Goal: Task Accomplishment & Management: Manage account settings

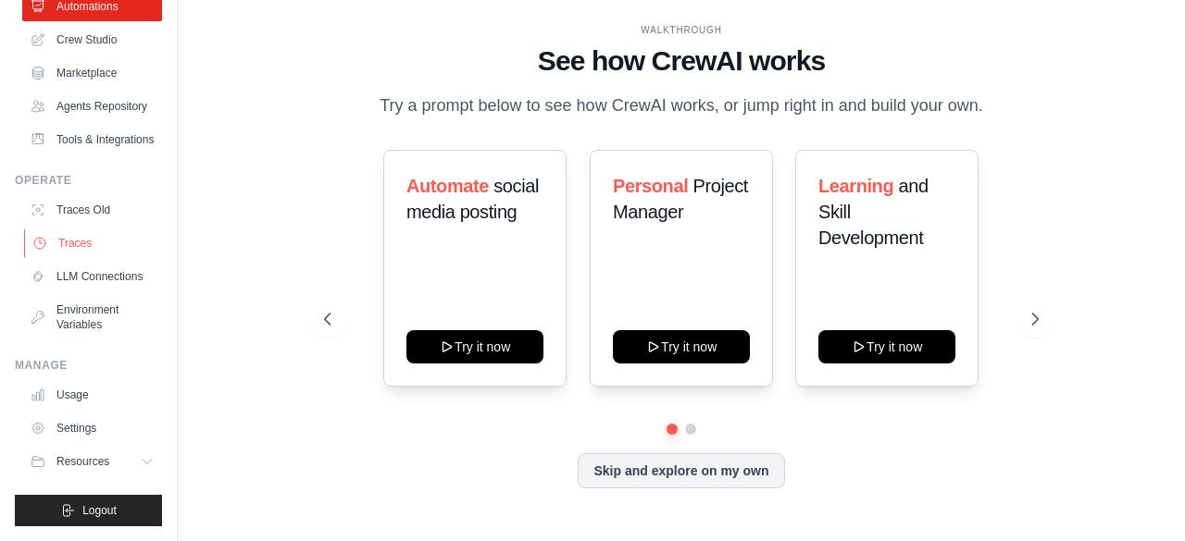
scroll to position [152, 0]
click at [76, 229] on link "Traces" at bounding box center [94, 244] width 140 height 30
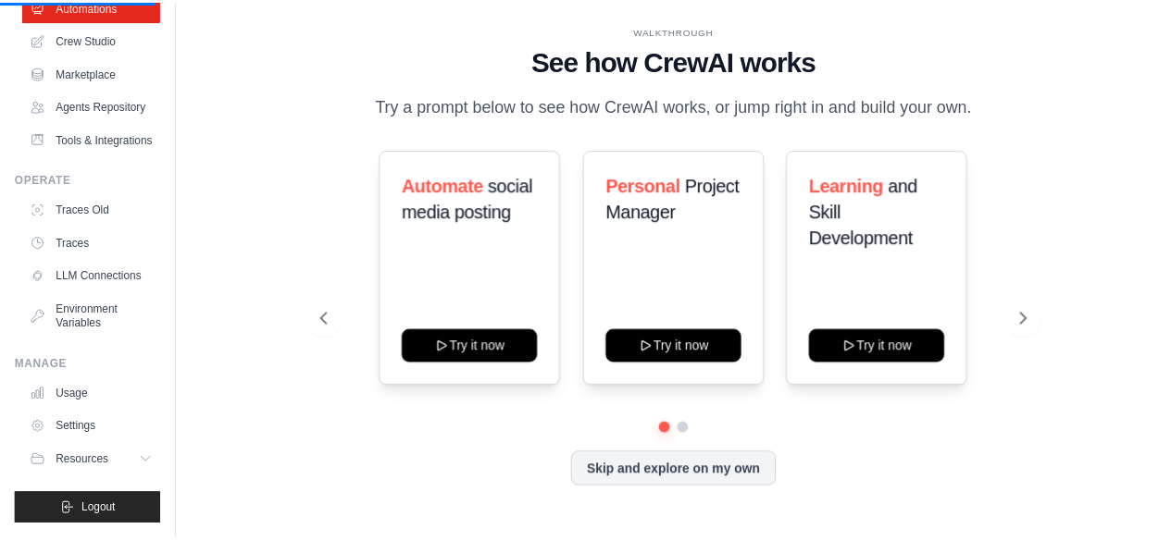
scroll to position [0, 0]
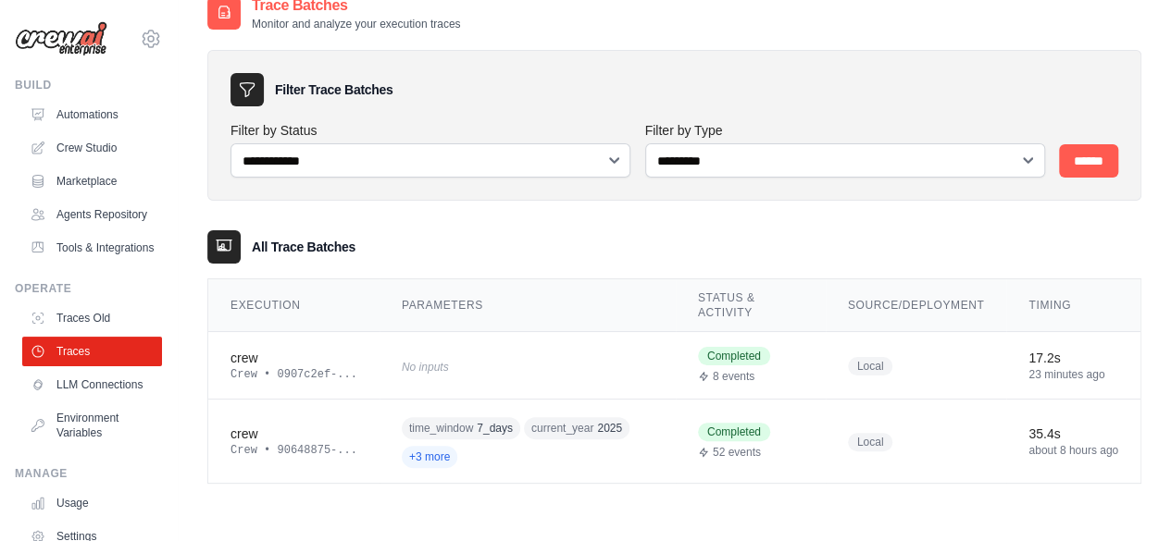
scroll to position [37, 0]
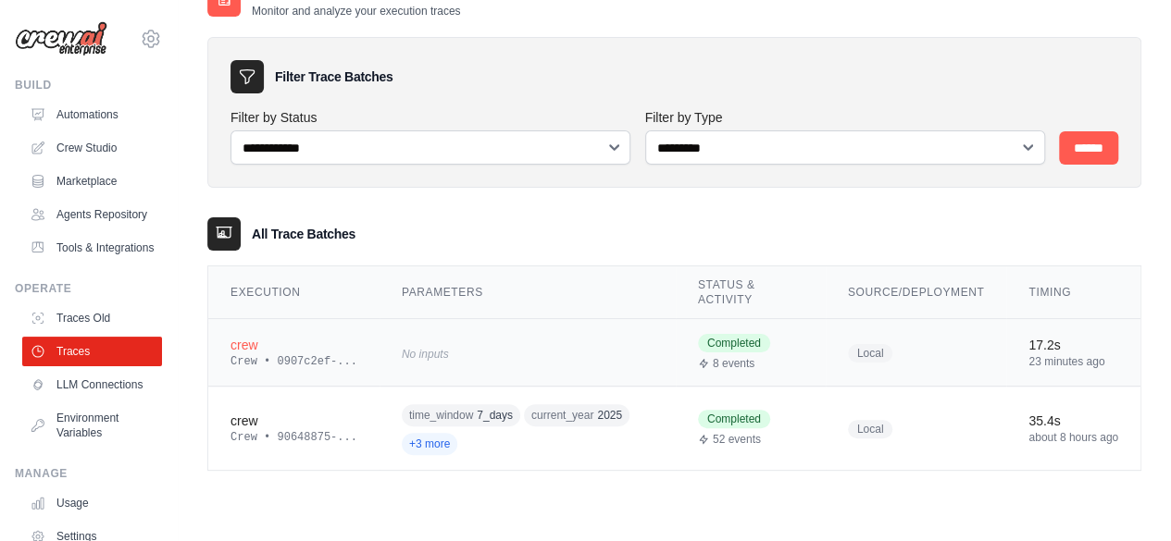
click at [358, 352] on td "crew Crew • 0907c2ef-..." at bounding box center [293, 353] width 171 height 68
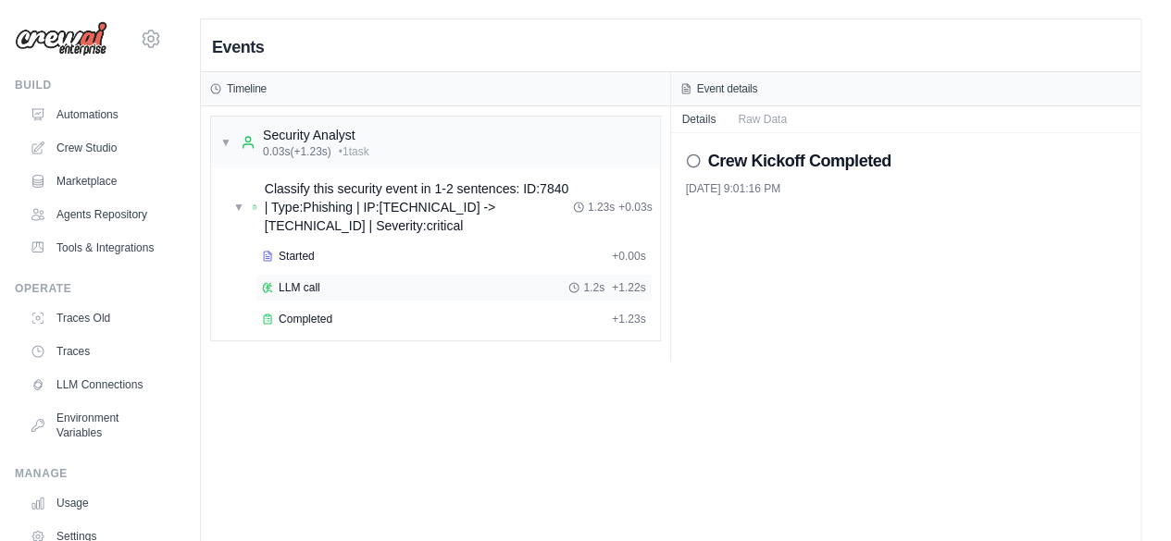
click at [344, 280] on div "LLM call 1.2s + 1.22s" at bounding box center [454, 287] width 384 height 15
click at [359, 312] on div "Completed" at bounding box center [433, 319] width 342 height 15
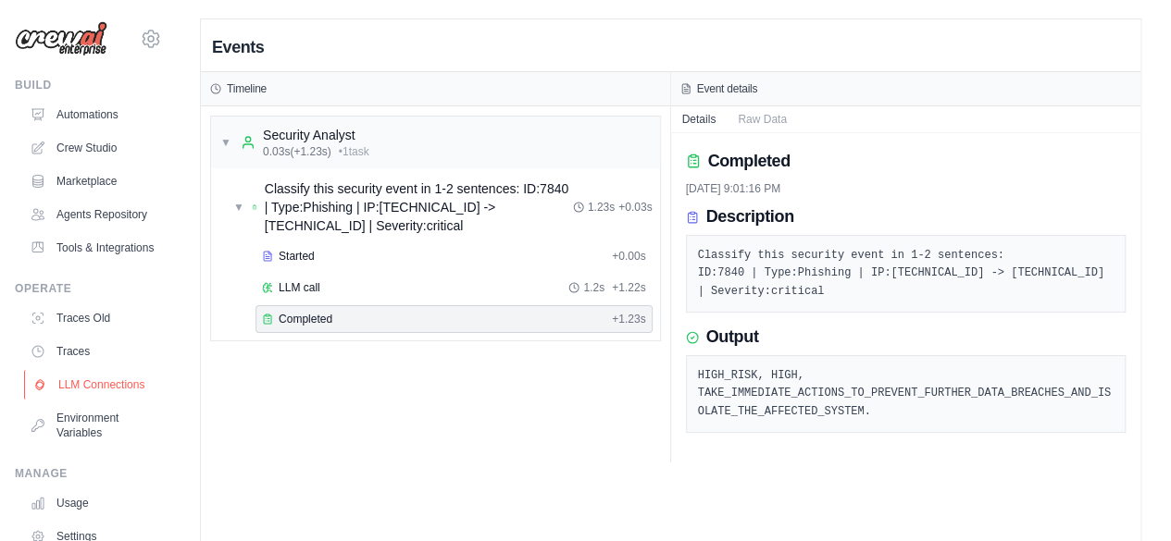
click at [103, 400] on link "LLM Connections" at bounding box center [94, 385] width 140 height 30
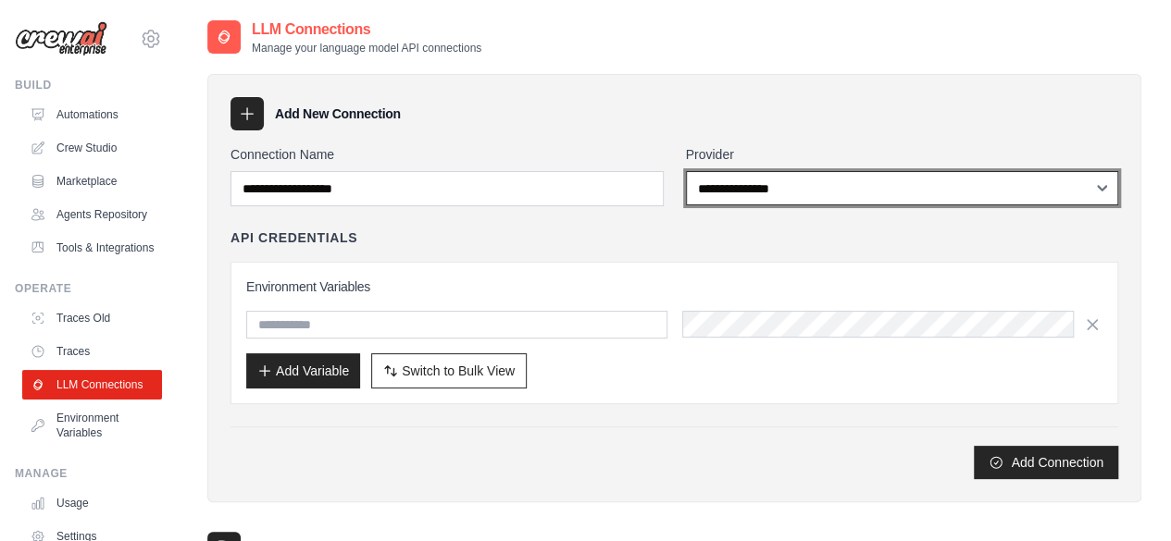
click at [756, 199] on select "**********" at bounding box center [902, 188] width 433 height 34
select select "****"
click at [686, 171] on select "**********" at bounding box center [902, 188] width 433 height 34
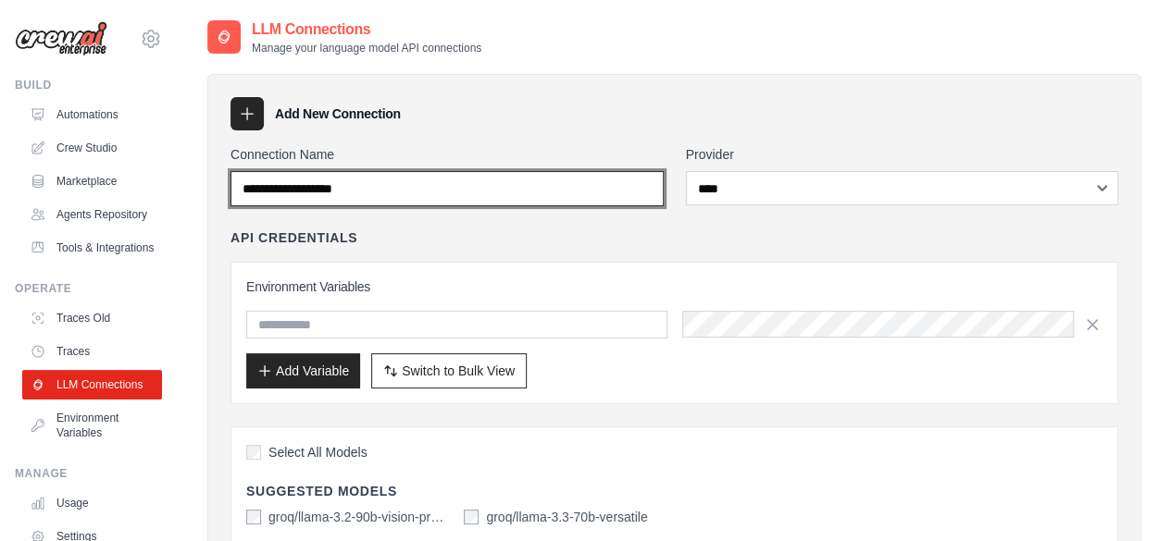
click at [455, 184] on input "Connection Name" at bounding box center [446, 188] width 433 height 35
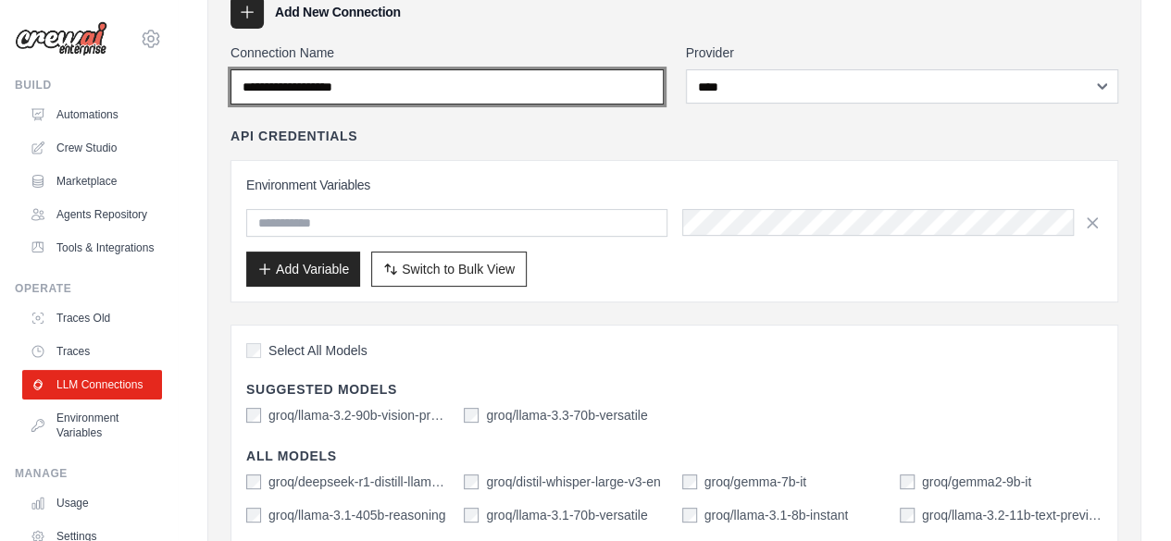
scroll to position [9, 0]
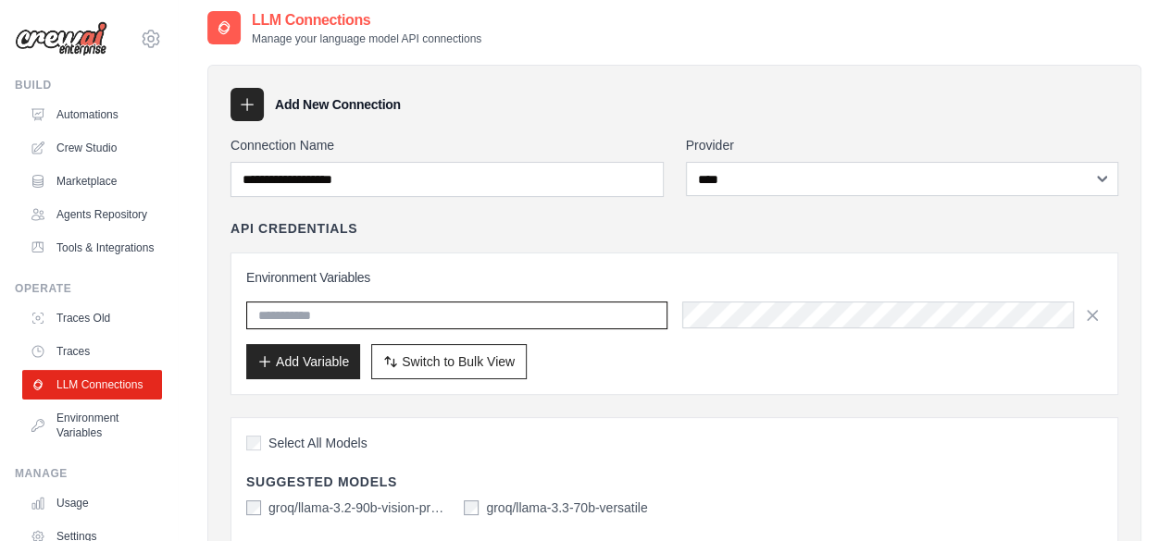
click at [540, 308] on input "text" at bounding box center [456, 316] width 421 height 28
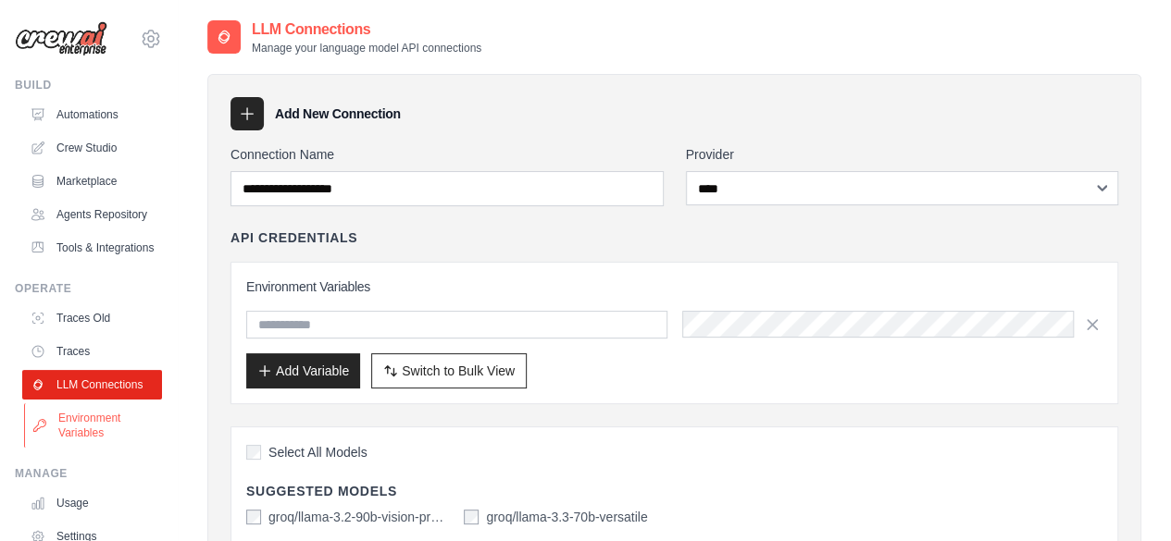
click at [88, 448] on link "Environment Variables" at bounding box center [94, 426] width 140 height 44
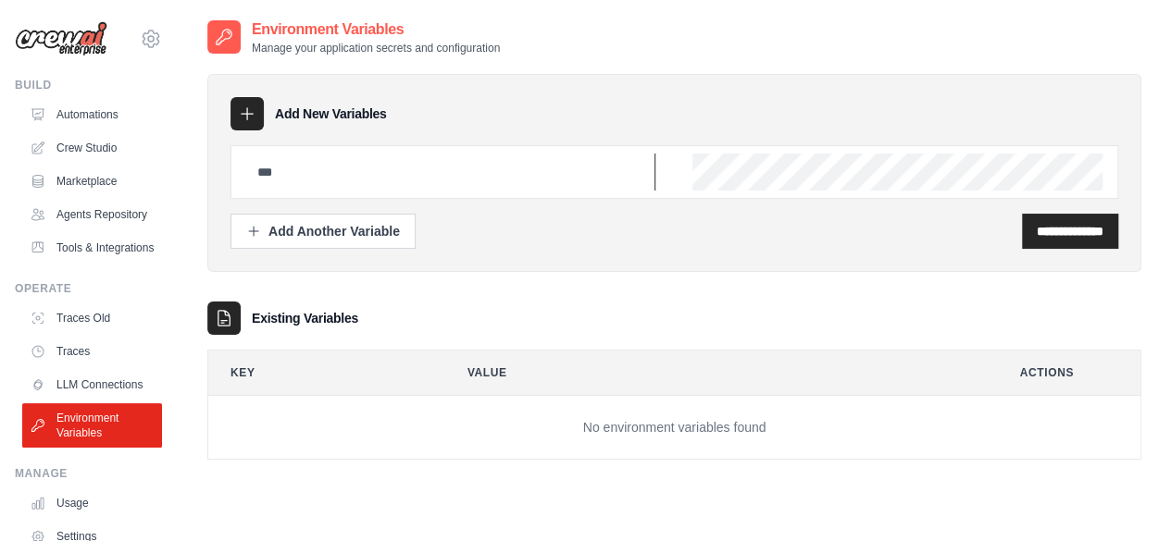
click at [432, 168] on input "text" at bounding box center [450, 172] width 409 height 37
click at [583, 306] on div "Existing Variables" at bounding box center [674, 318] width 934 height 33
click at [100, 333] on link "Traces Old" at bounding box center [94, 319] width 140 height 30
